Goal: Information Seeking & Learning: Learn about a topic

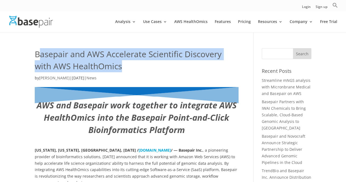
drag, startPoint x: 37, startPoint y: 56, endPoint x: 137, endPoint y: 72, distance: 101.2
click at [139, 72] on h1 "Basepair and AWS Accelerate Scientific Discovery with AWS HealthOmics" at bounding box center [137, 61] width 204 height 26
click at [68, 55] on h1 "Basepair and AWS Accelerate Scientific Discovery with AWS HealthOmics" at bounding box center [137, 61] width 204 height 26
drag, startPoint x: 35, startPoint y: 55, endPoint x: 125, endPoint y: 65, distance: 91.0
click at [125, 65] on h1 "Basepair and AWS Accelerate Scientific Discovery with AWS HealthOmics" at bounding box center [137, 61] width 204 height 26
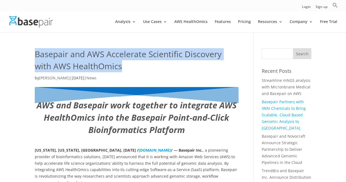
copy h1 "Basepair and AWS Accelerate Scientific Discovery with AWS HealthOmics"
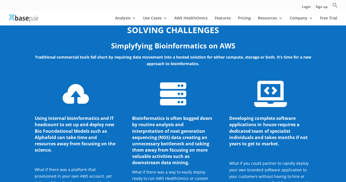
scroll to position [546, 0]
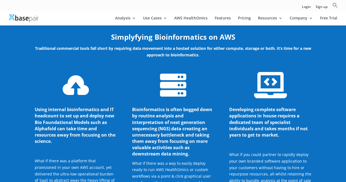
click at [14, 66] on div "SOLVING CHALLENGES Simplyfying Bioinformatics on AWS Traditional commercial too…" at bounding box center [173, 124] width 346 height 255
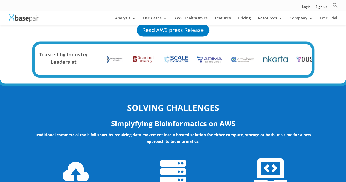
scroll to position [437, 0]
